Goal: Purchase product/service

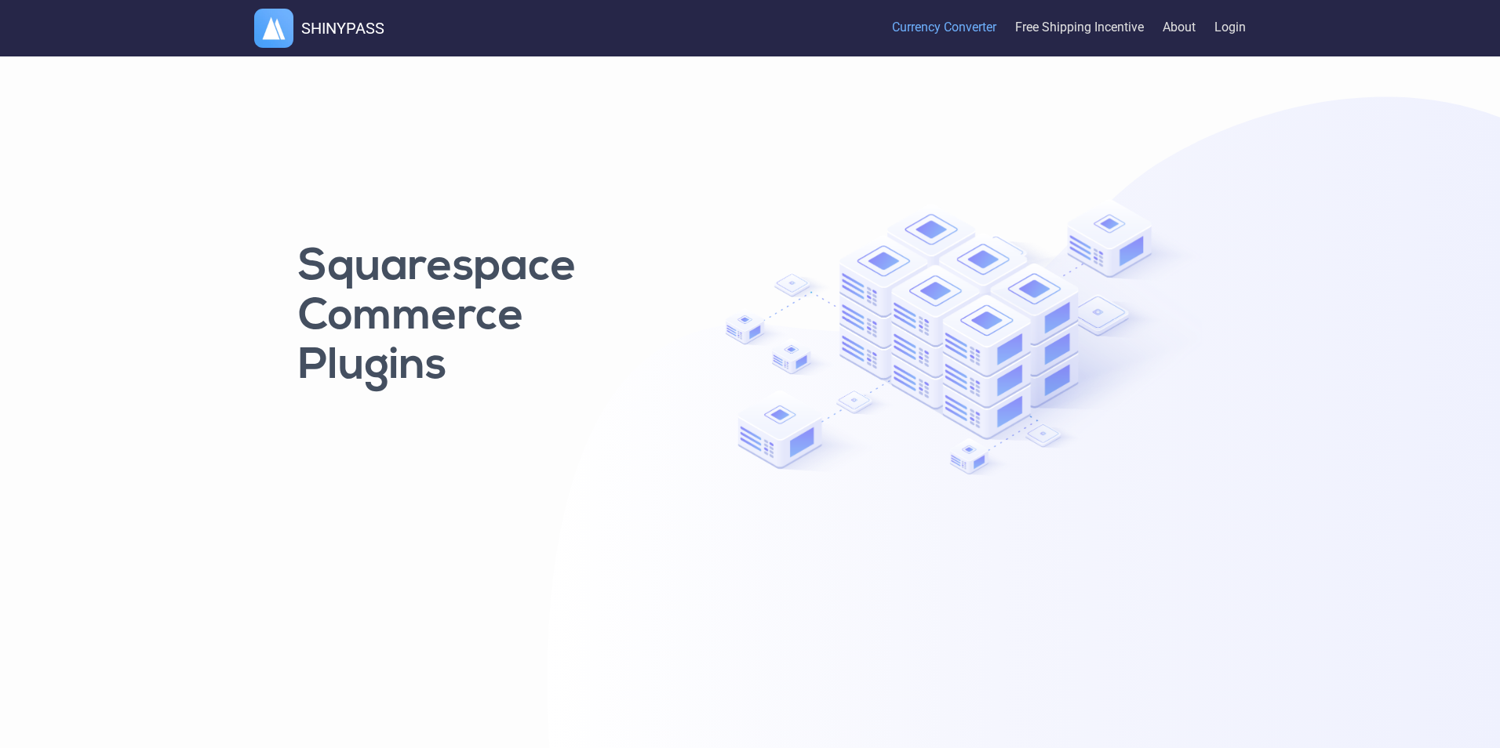
click at [967, 25] on link "Currency Converter" at bounding box center [944, 28] width 104 height 52
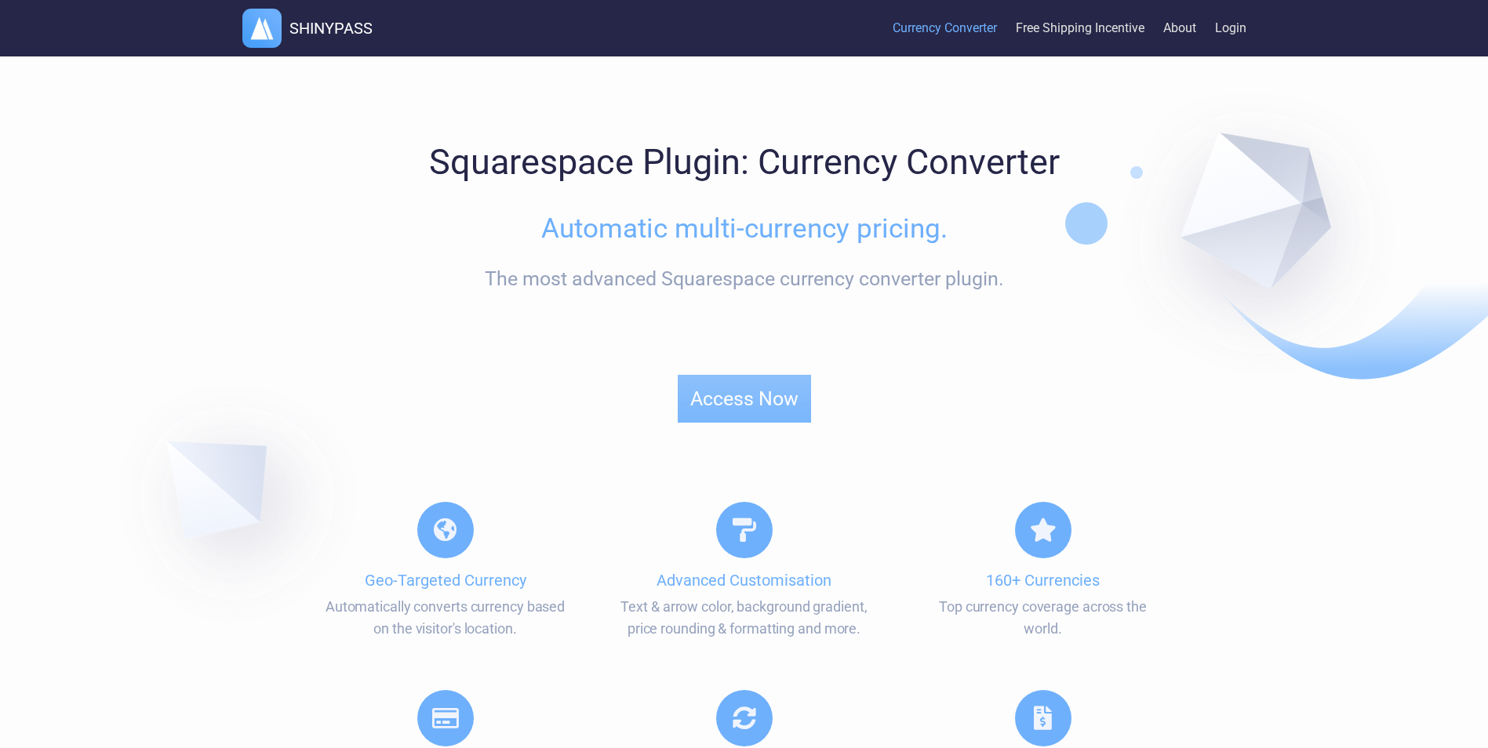
click at [733, 398] on button "Access Now" at bounding box center [744, 399] width 133 height 48
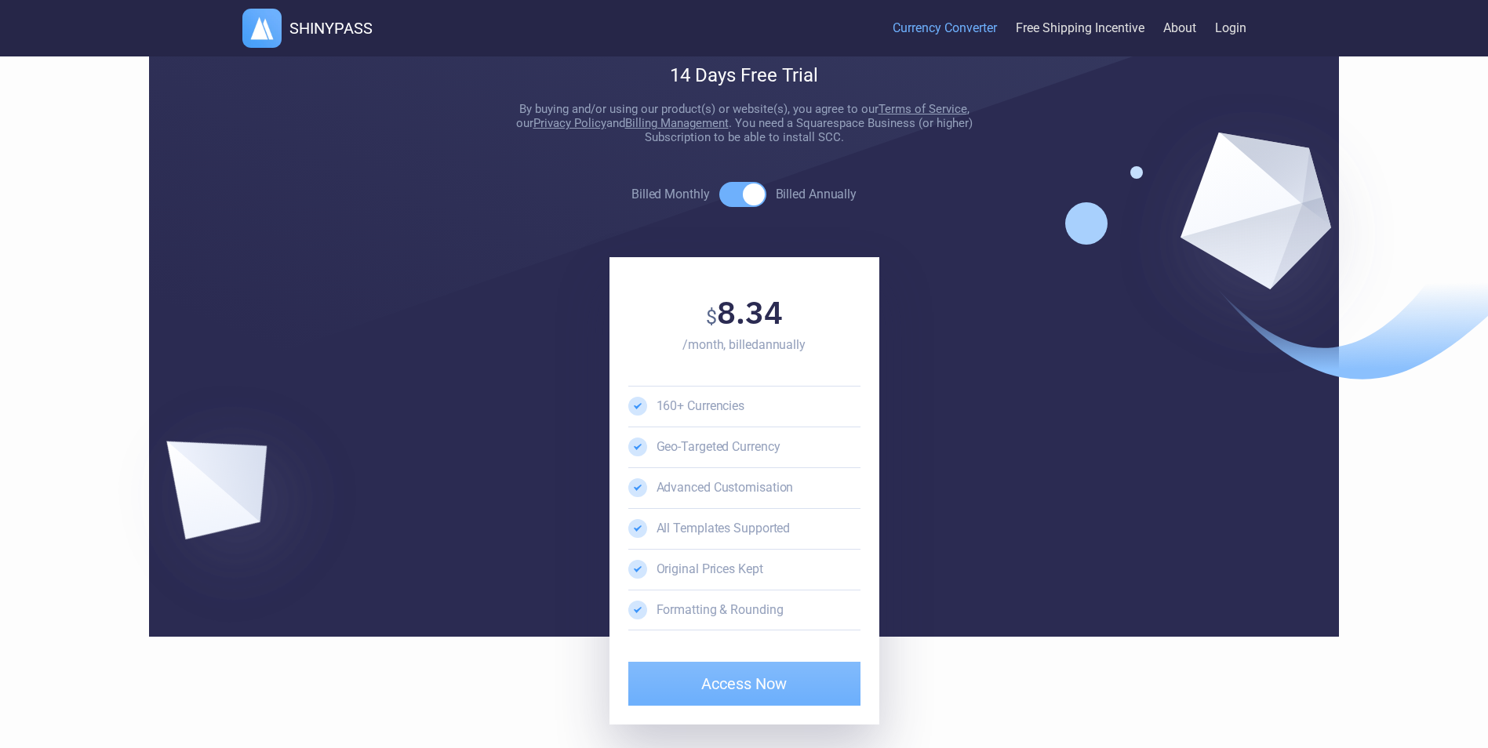
scroll to position [3374, 0]
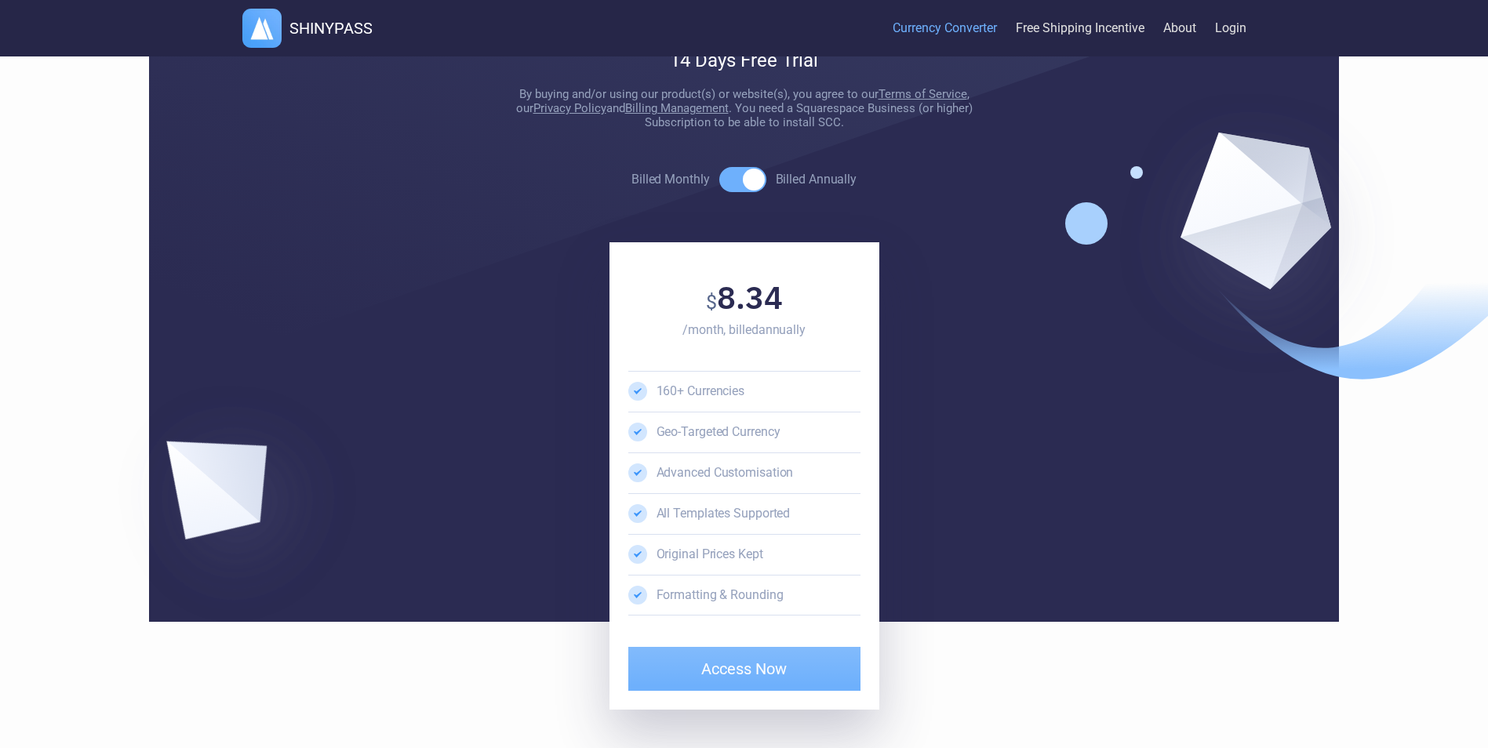
click at [744, 192] on span at bounding box center [742, 179] width 47 height 25
click at [632, 180] on input "Billed Monthly Billed Annually" at bounding box center [631, 180] width 1 height 1
click at [744, 192] on span at bounding box center [742, 179] width 47 height 25
click at [632, 180] on input "Billed Monthly Billed Annually" at bounding box center [631, 180] width 1 height 1
click at [744, 192] on span at bounding box center [742, 179] width 47 height 25
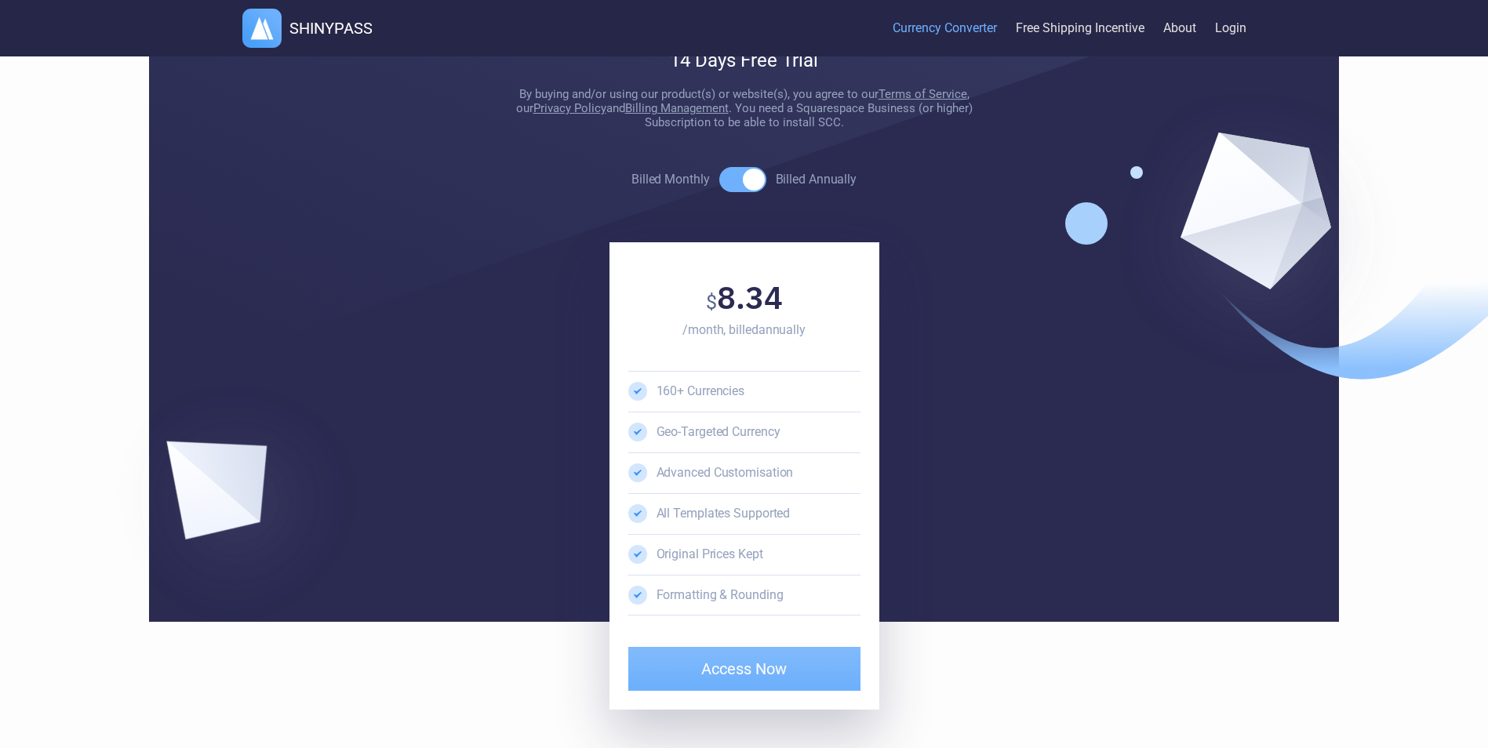
click at [632, 180] on input "Billed Monthly Billed Annually" at bounding box center [631, 180] width 1 height 1
checkbox input "false"
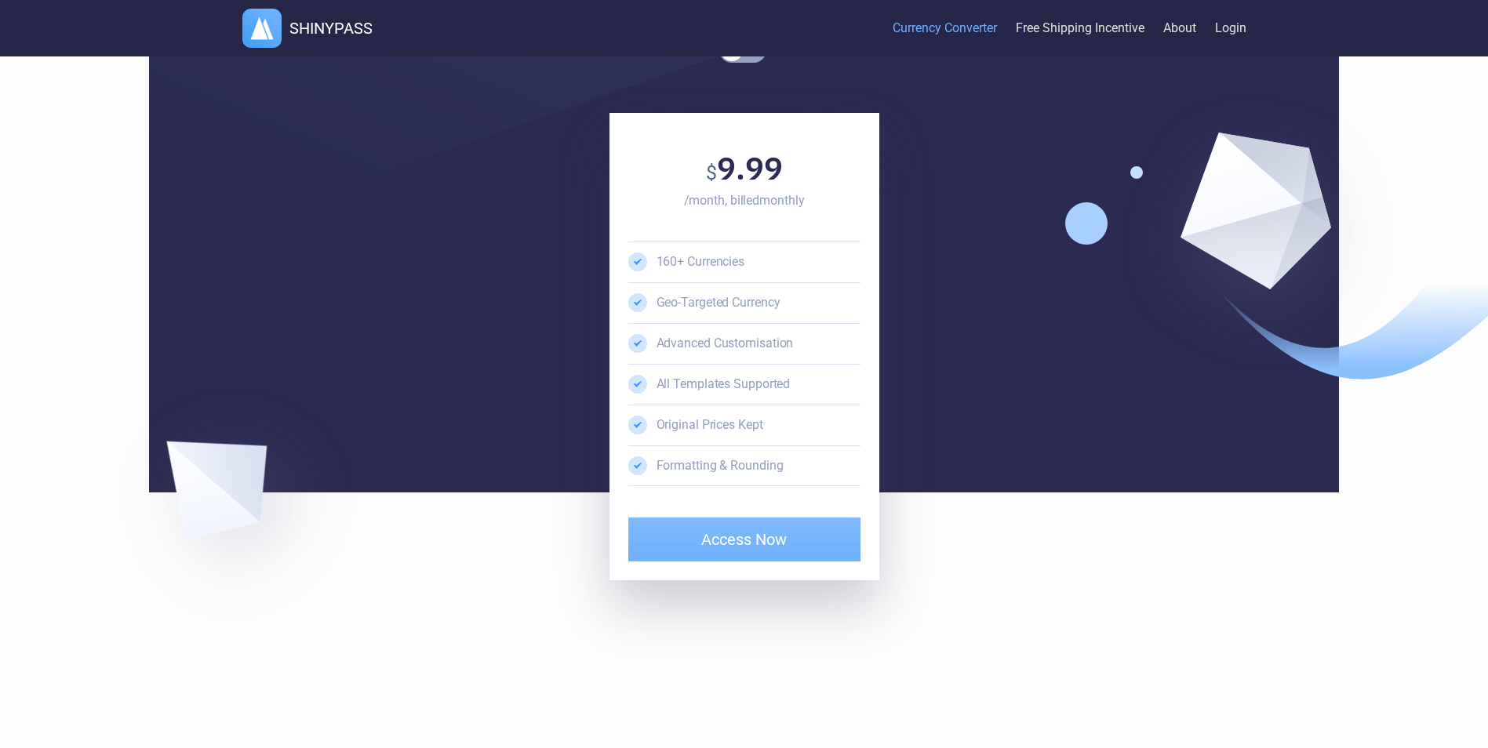
scroll to position [3487, 0]
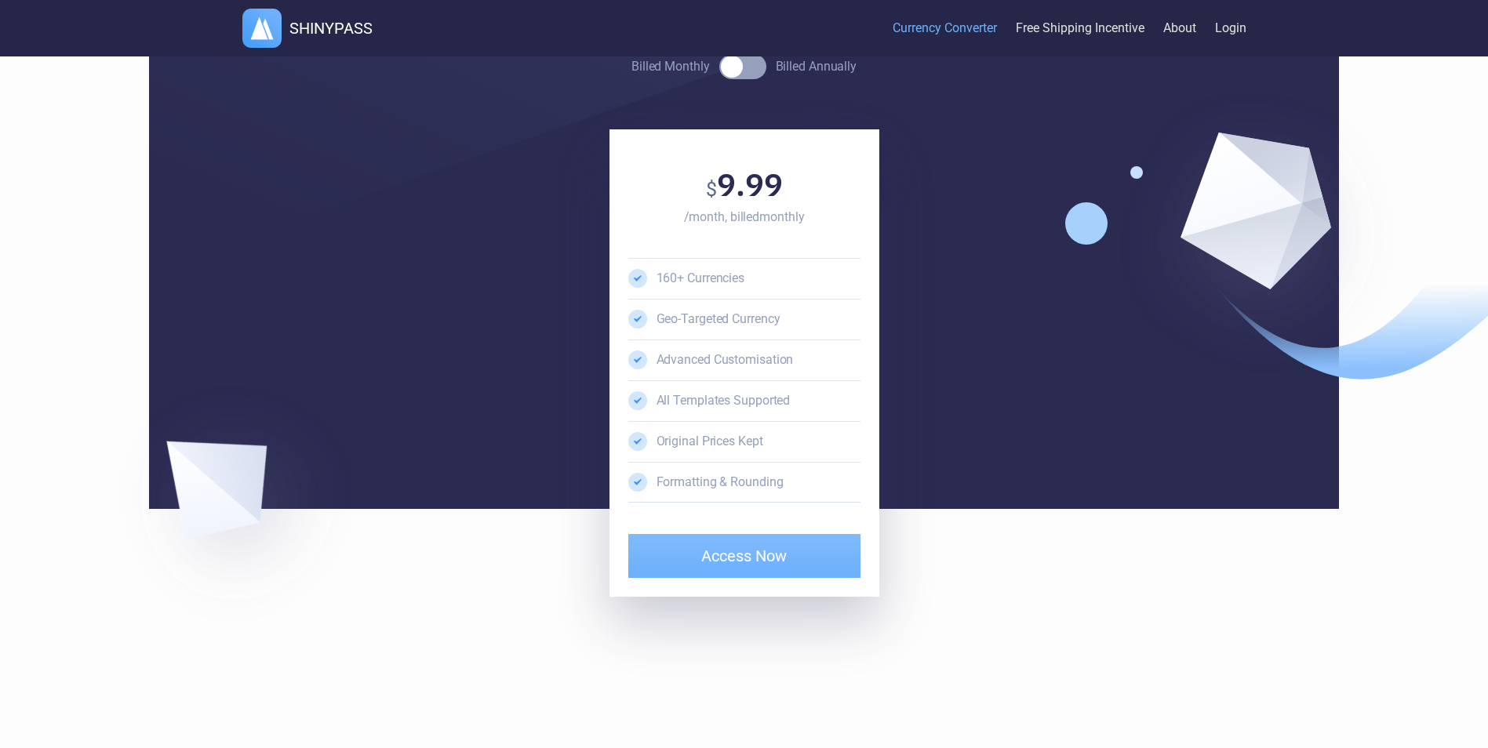
click at [746, 574] on link "Access Now" at bounding box center [744, 556] width 232 height 44
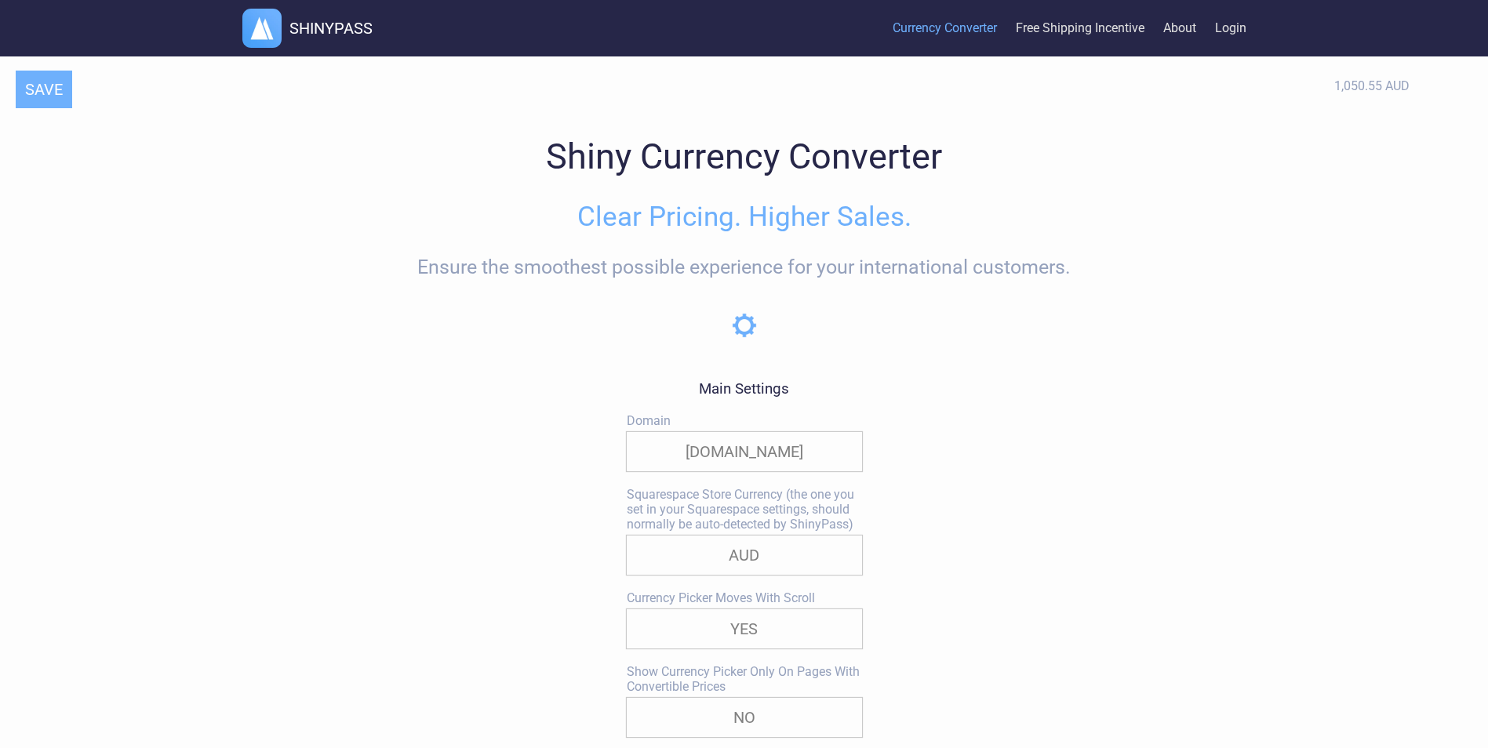
select select "AUD"
select select
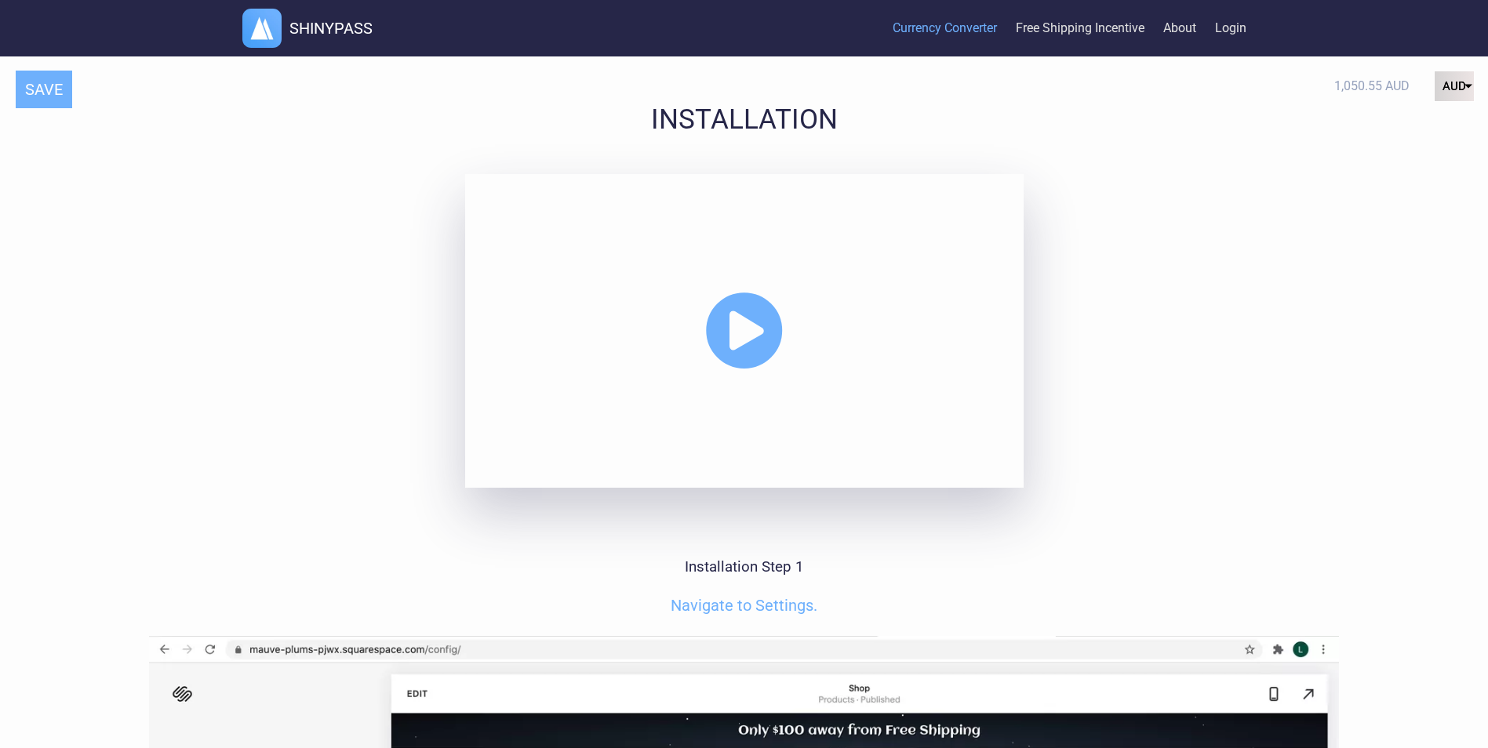
scroll to position [3531, 0]
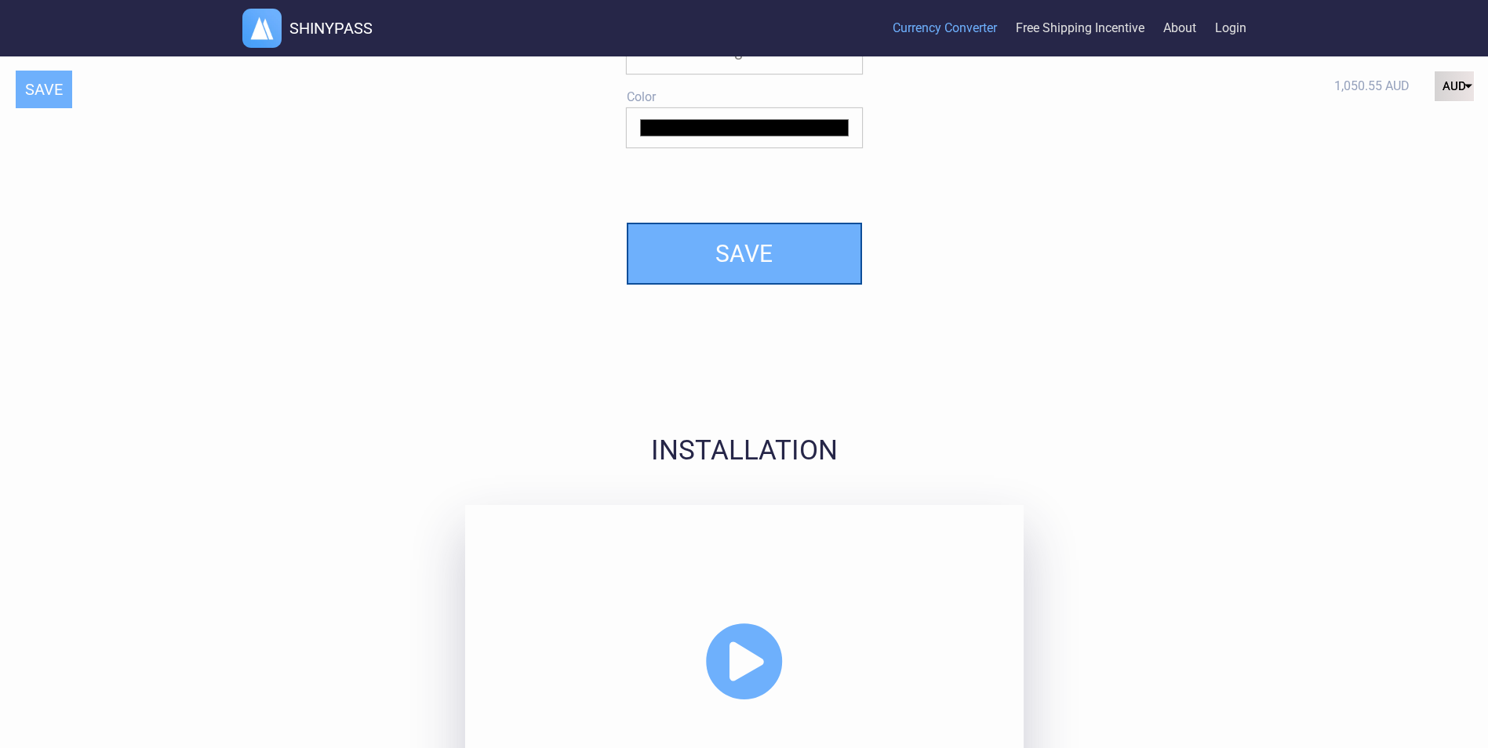
click at [774, 252] on button "SAVE" at bounding box center [744, 254] width 235 height 62
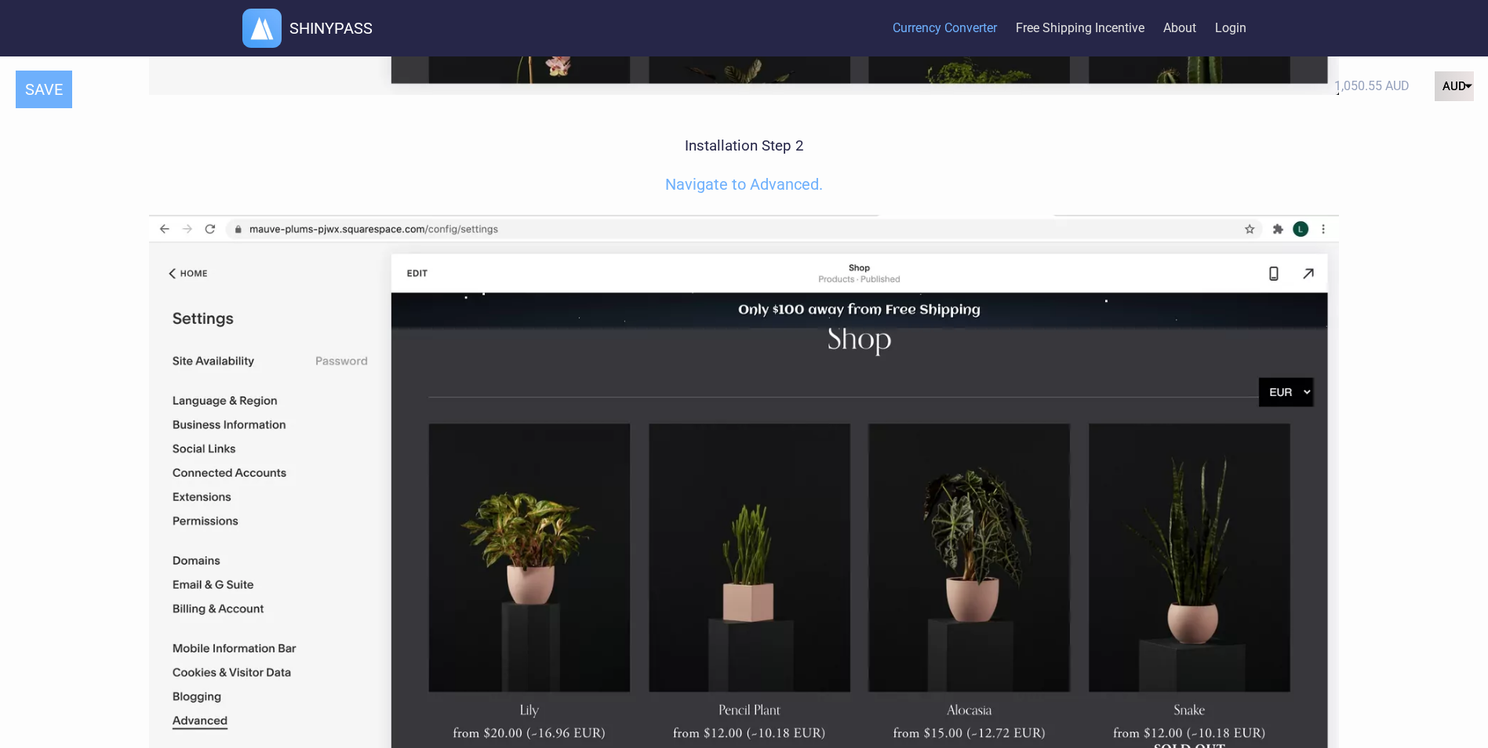
scroll to position [4834, 0]
